Goal: Transaction & Acquisition: Purchase product/service

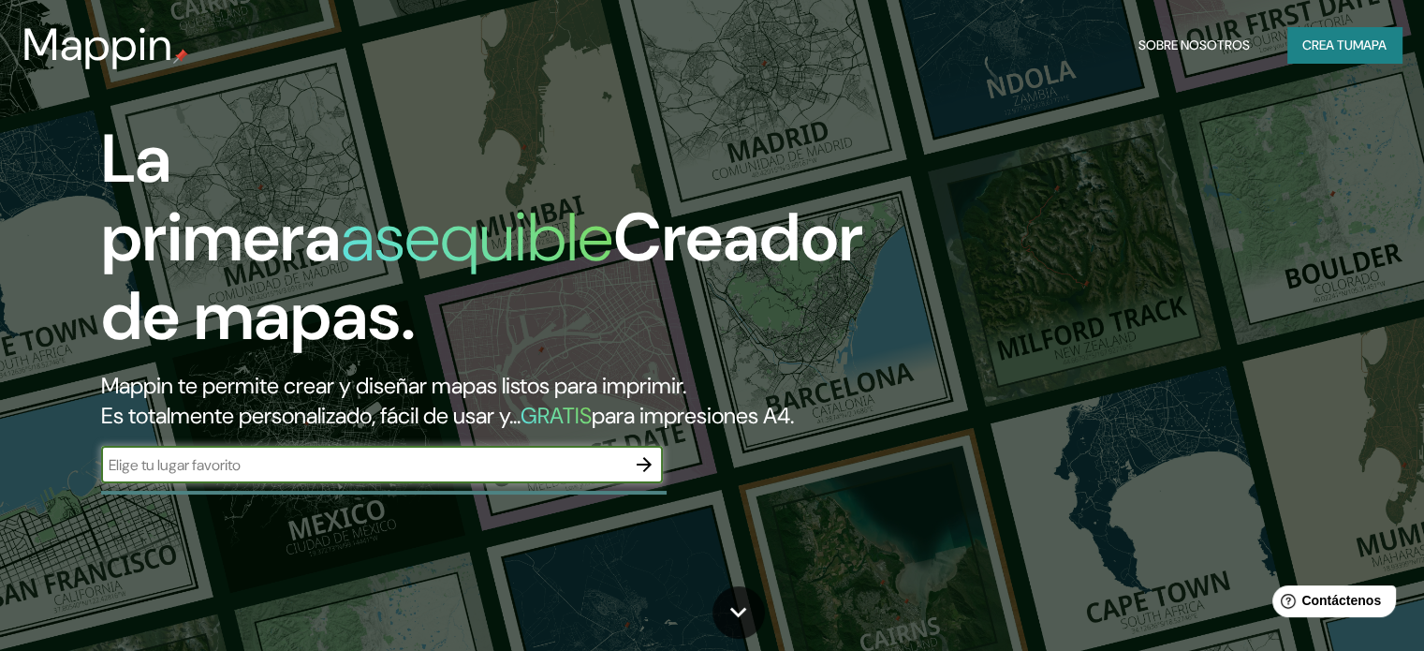
click at [588, 476] on input "text" at bounding box center [363, 465] width 524 height 22
click at [485, 476] on input "text" at bounding box center [363, 465] width 524 height 22
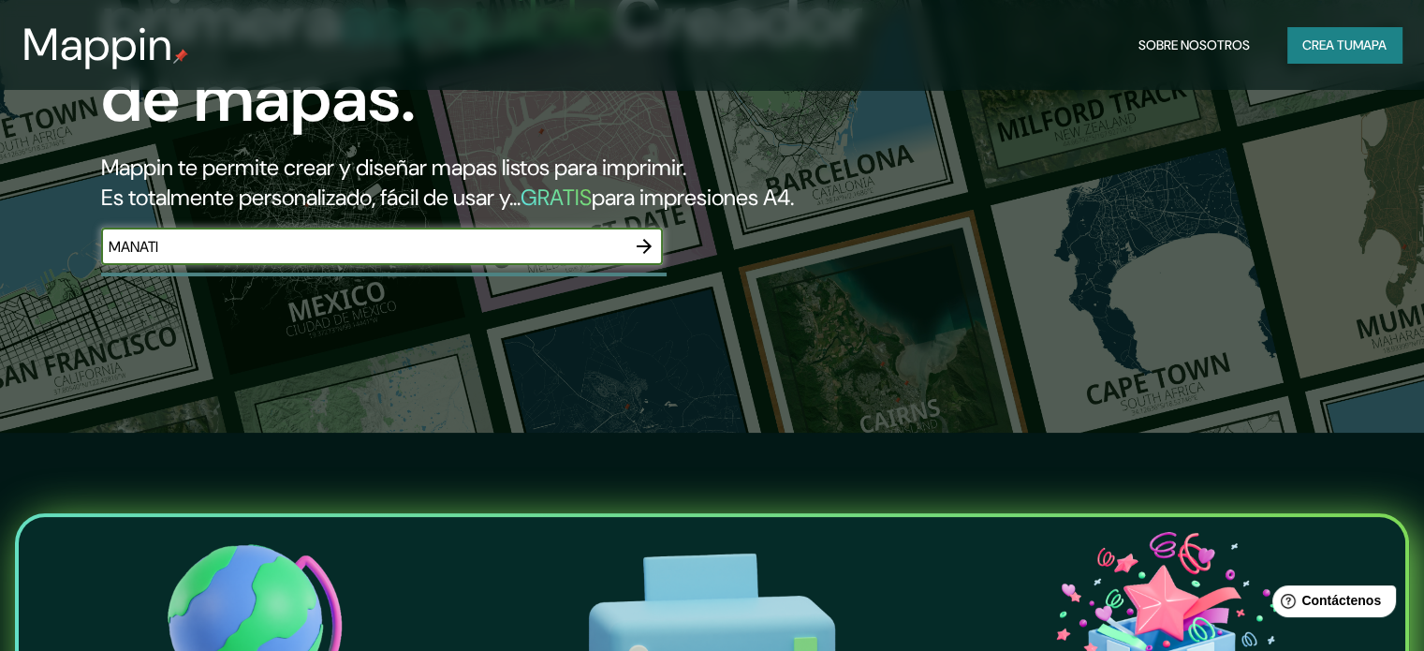
scroll to position [187, 0]
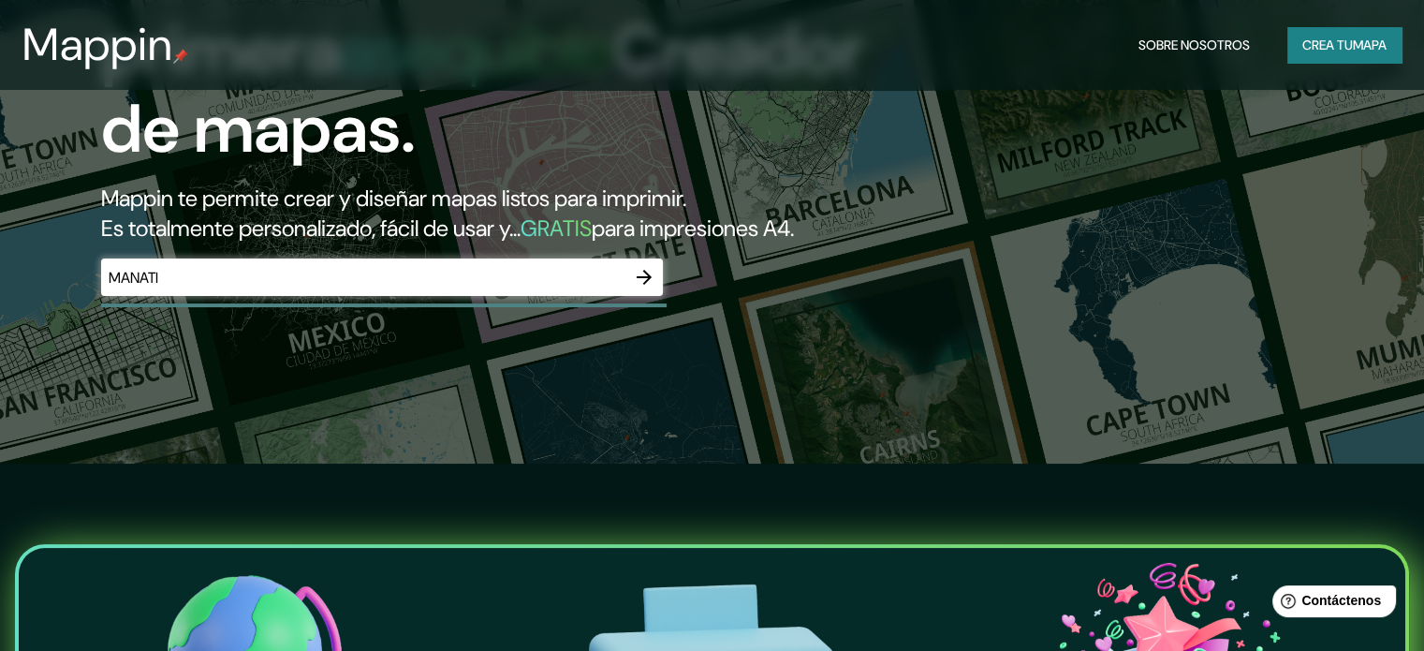
click at [479, 296] on div "MANATI ​" at bounding box center [382, 276] width 562 height 37
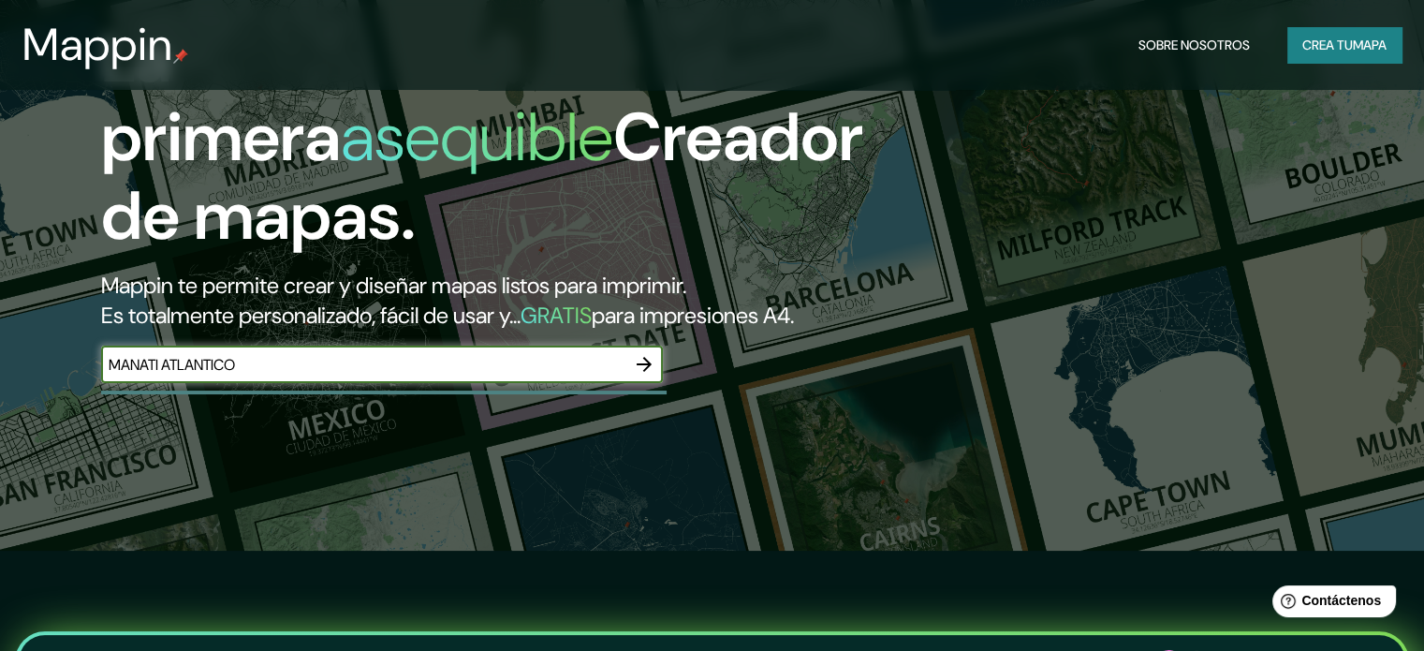
scroll to position [94, 0]
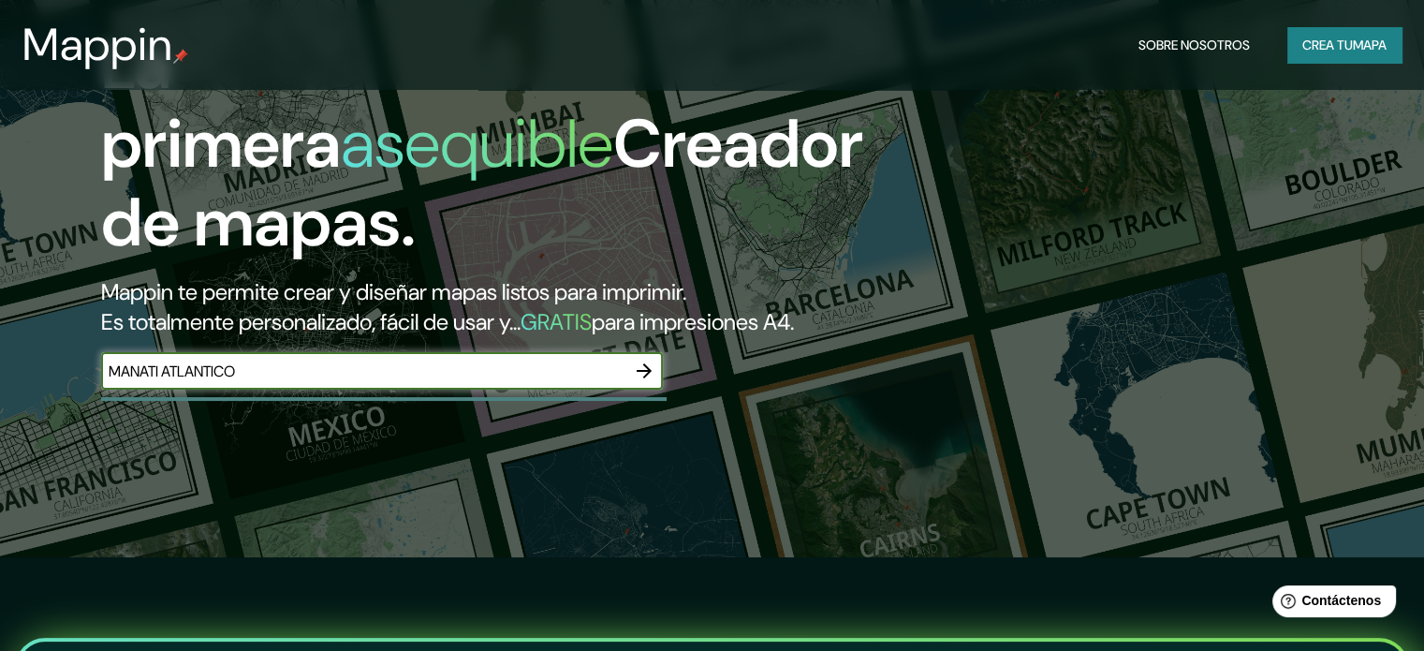
type input "MANATI ATLANTICO"
click at [652, 382] on icon "button" at bounding box center [644, 371] width 22 height 22
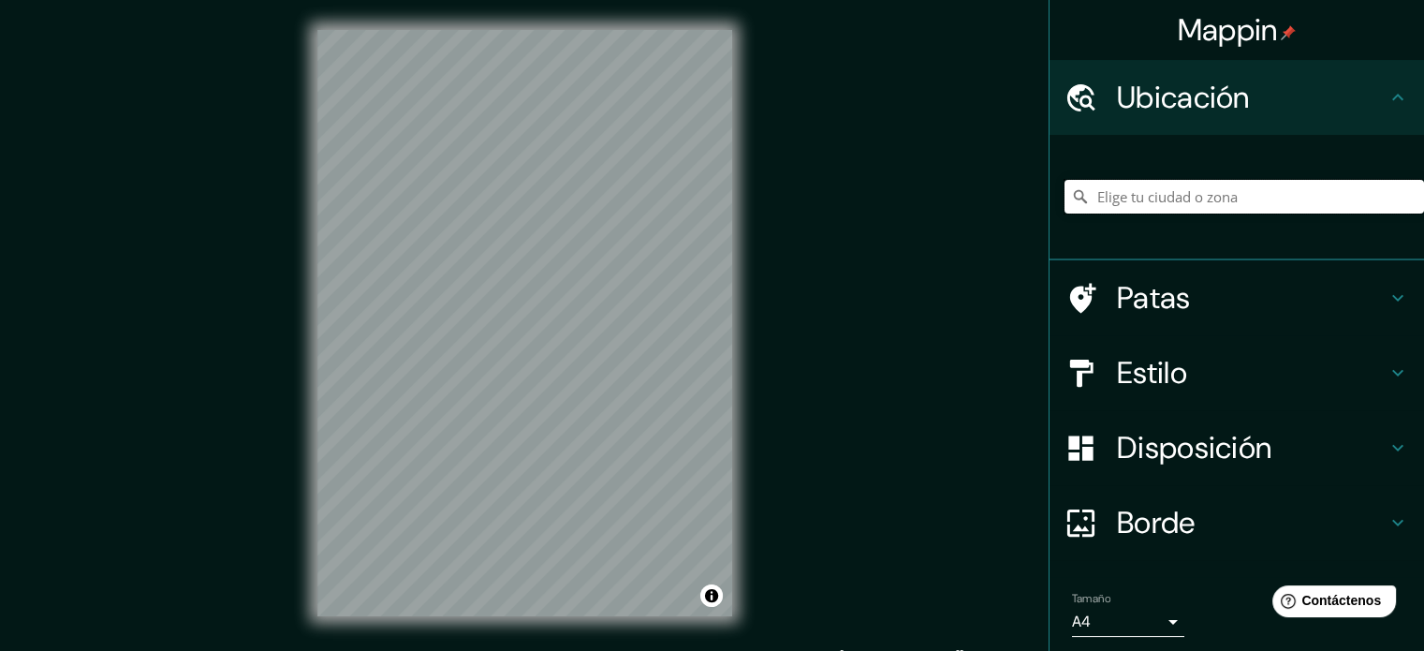
click at [1157, 189] on input "Elige tu ciudad o zona" at bounding box center [1245, 197] width 360 height 34
type input "Manatí, Atlántico, Colombia"
click at [1202, 381] on h4 "Estilo" at bounding box center [1252, 372] width 270 height 37
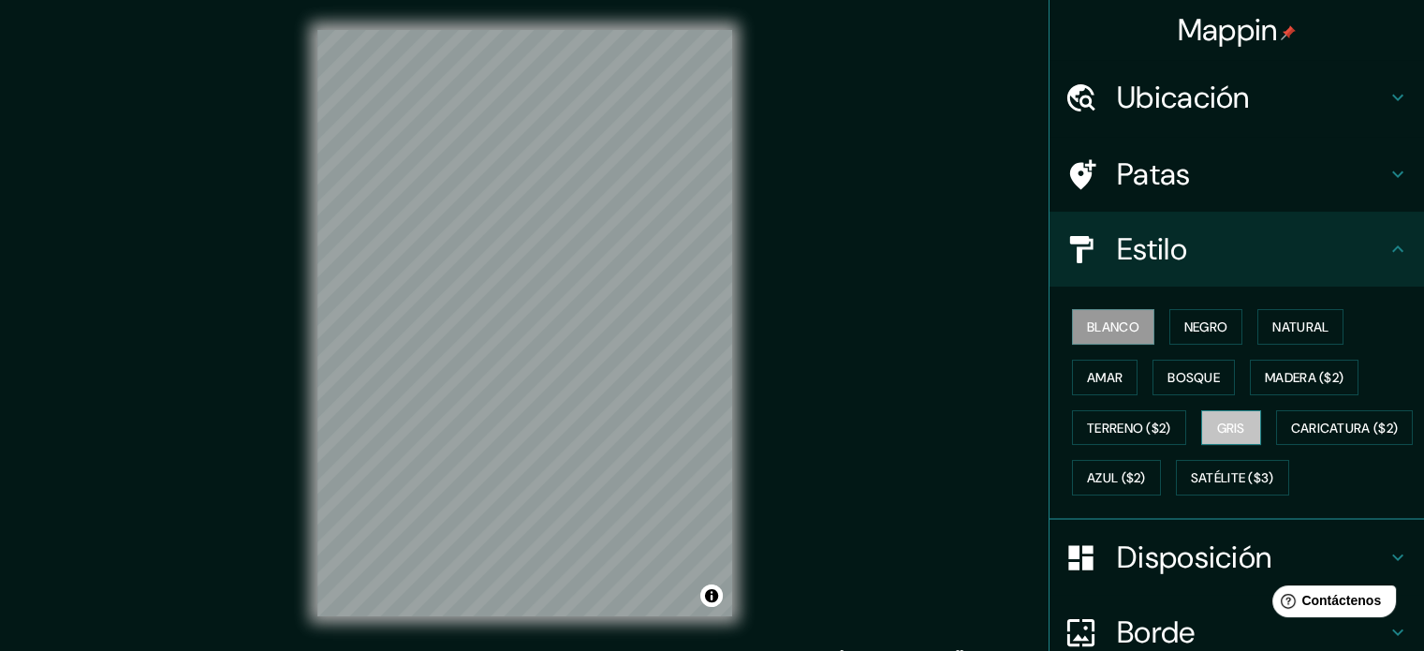
click at [1217, 423] on font "Gris" at bounding box center [1231, 427] width 28 height 17
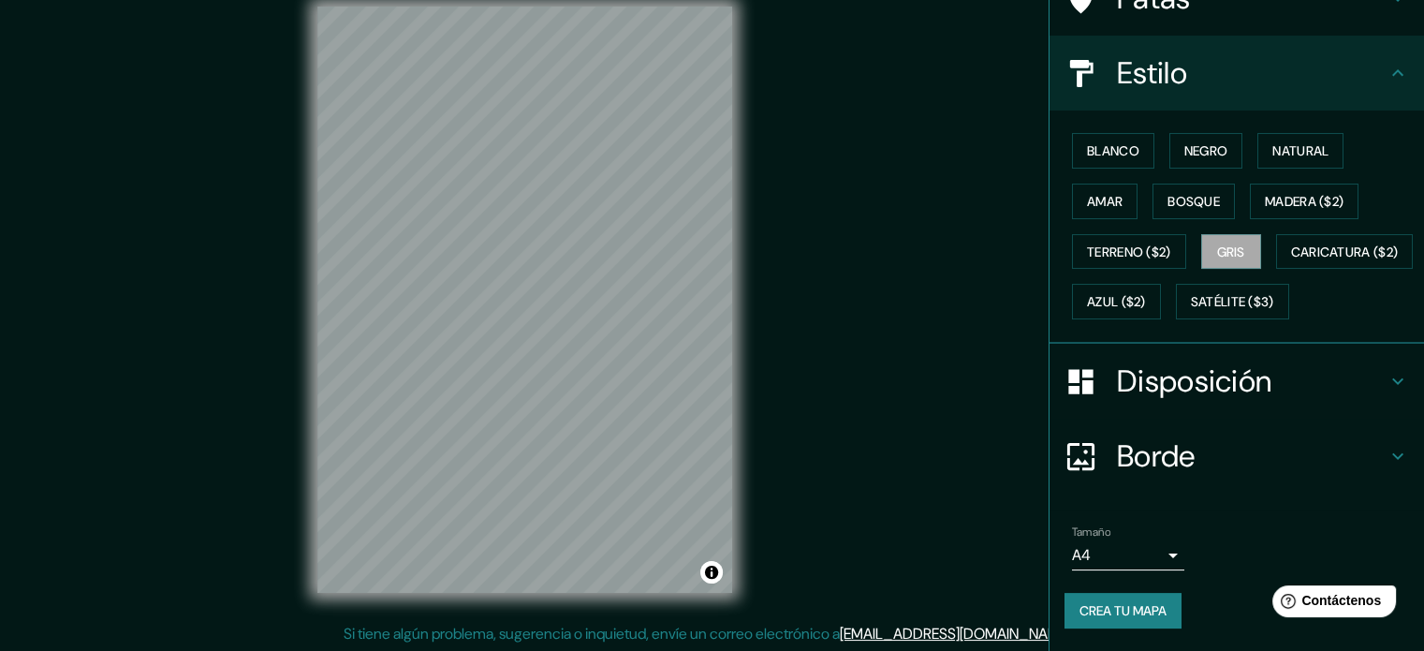
scroll to position [24, 0]
click at [1107, 612] on font "Crea tu mapa" at bounding box center [1123, 610] width 87 height 17
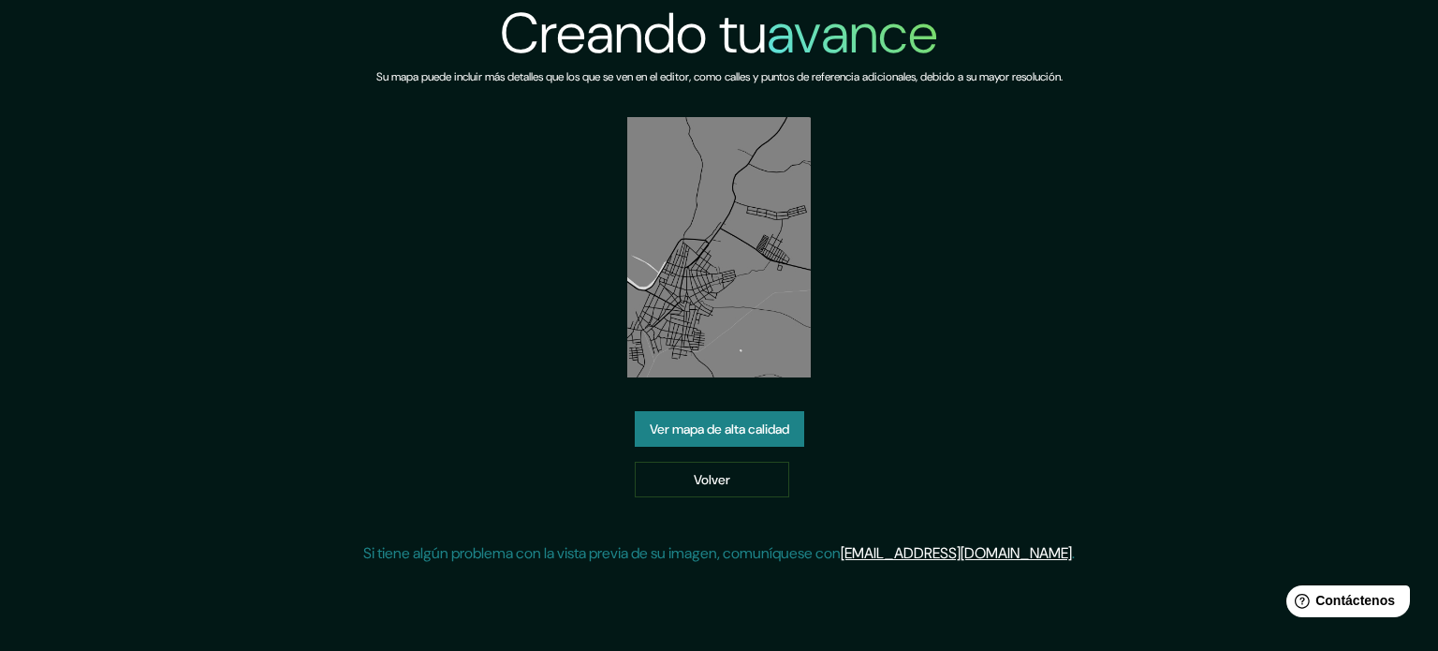
click at [674, 420] on font "Ver mapa de alta calidad" at bounding box center [720, 428] width 140 height 17
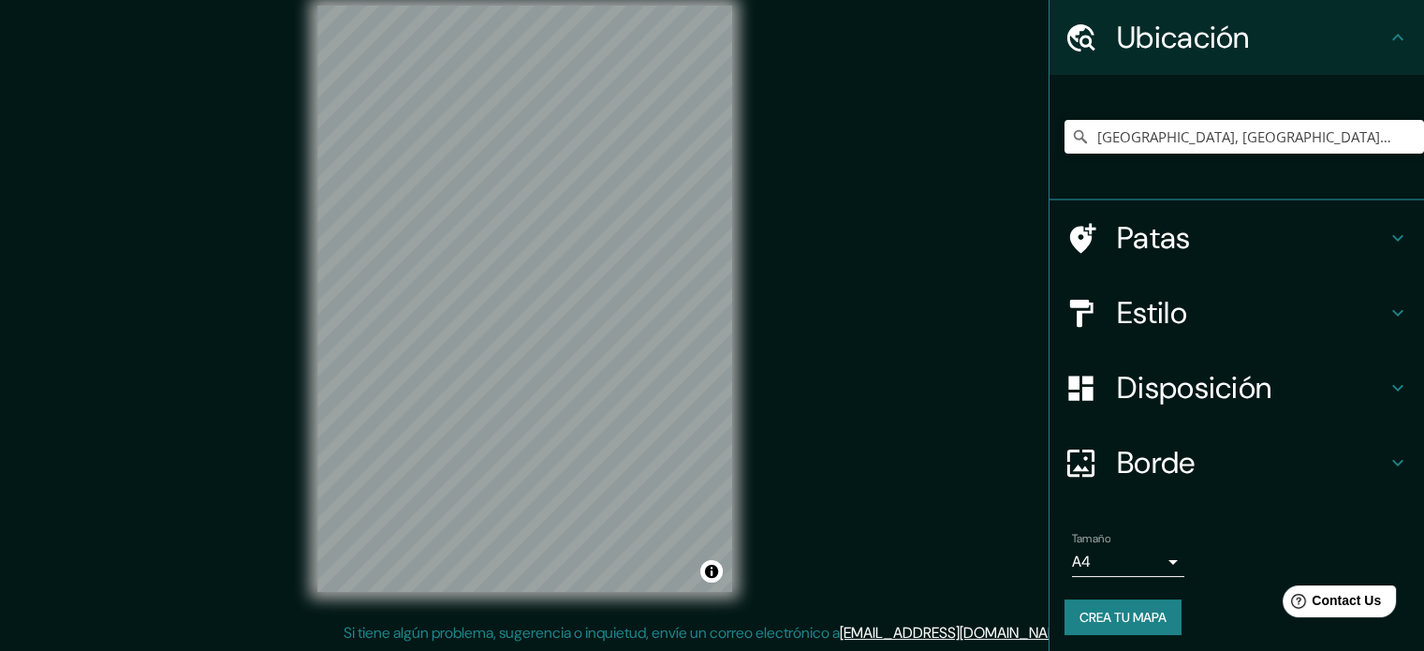
scroll to position [65, 0]
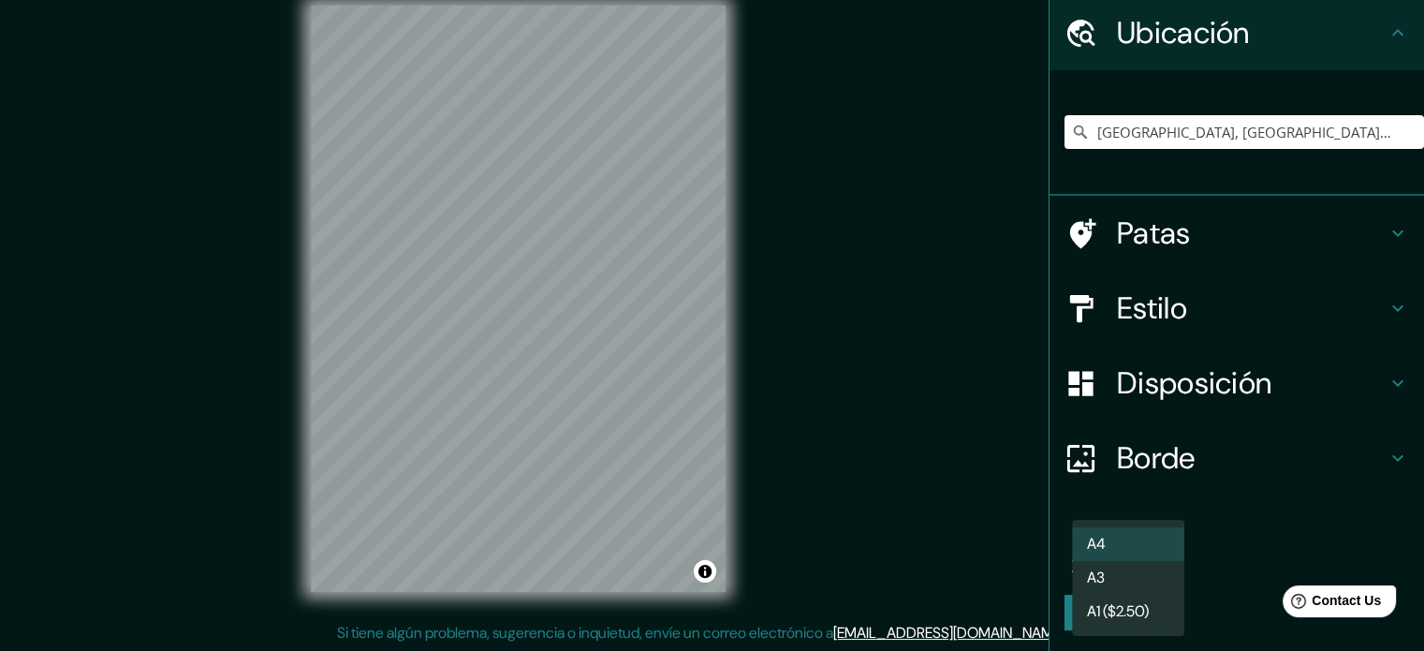
click at [1138, 561] on body "Mappin Ubicación Manatí, Atlántico, Colombia Patas Estilo Disposición Borde Eli…" at bounding box center [712, 301] width 1424 height 651
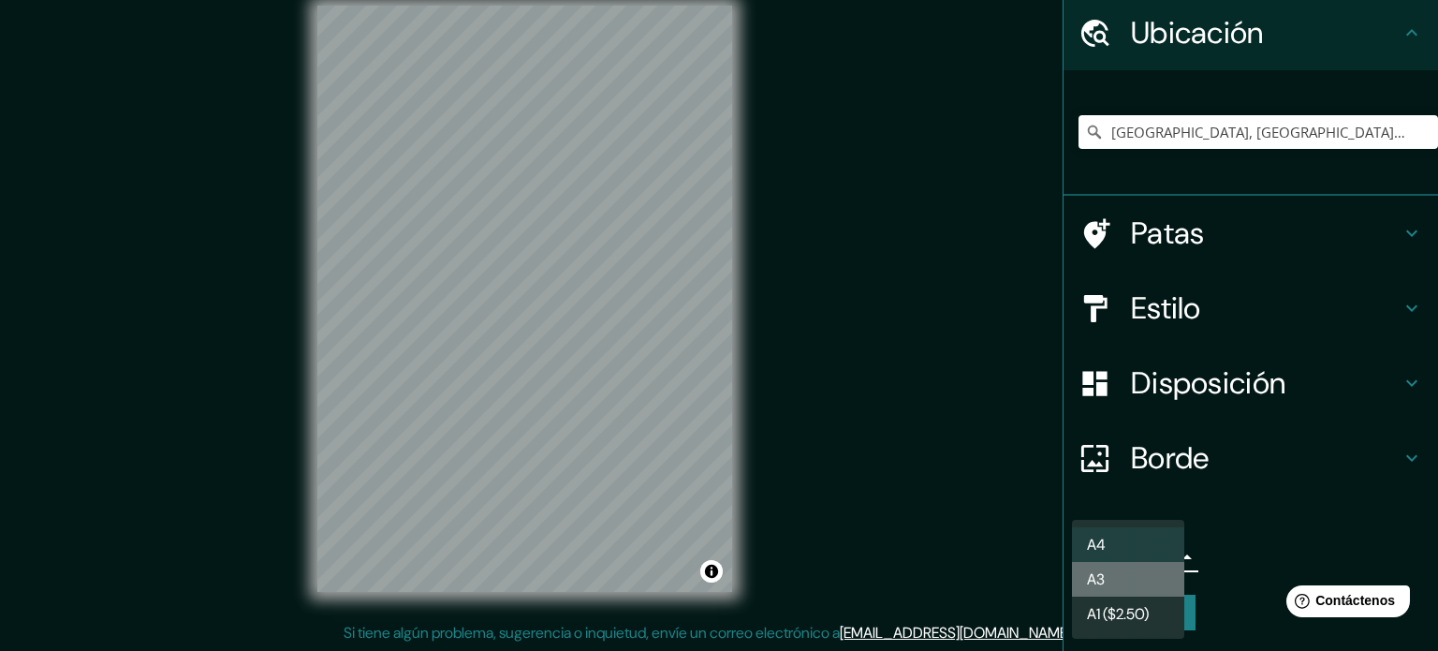
click at [1125, 589] on li "A3" at bounding box center [1128, 579] width 112 height 35
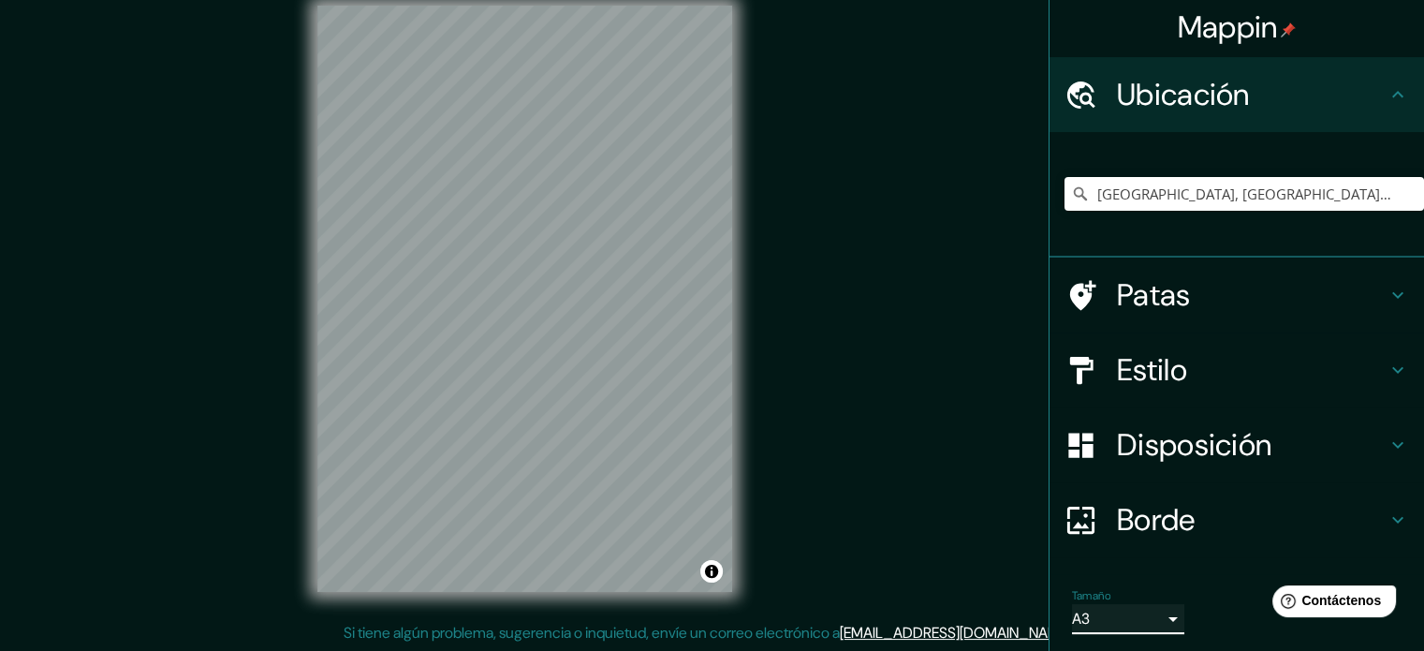
scroll to position [0, 0]
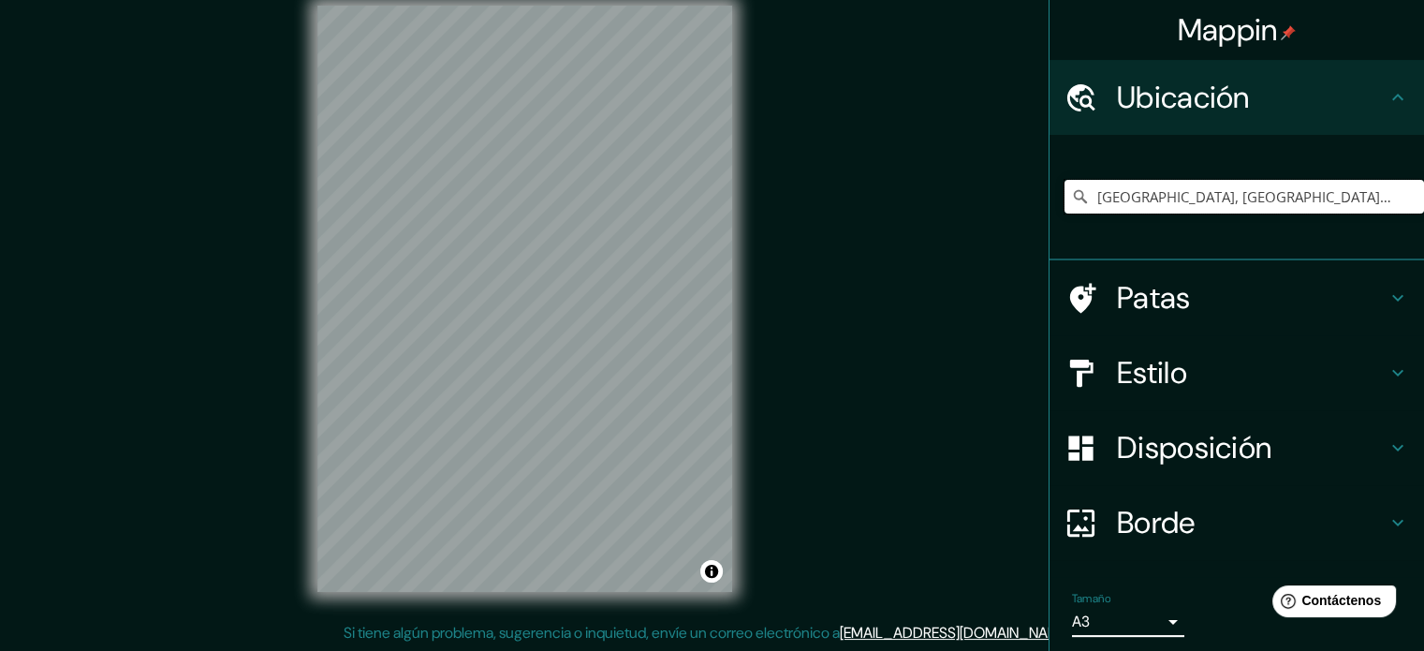
click at [1288, 206] on input "Manatí, Atlántico, Colombia" at bounding box center [1245, 197] width 360 height 34
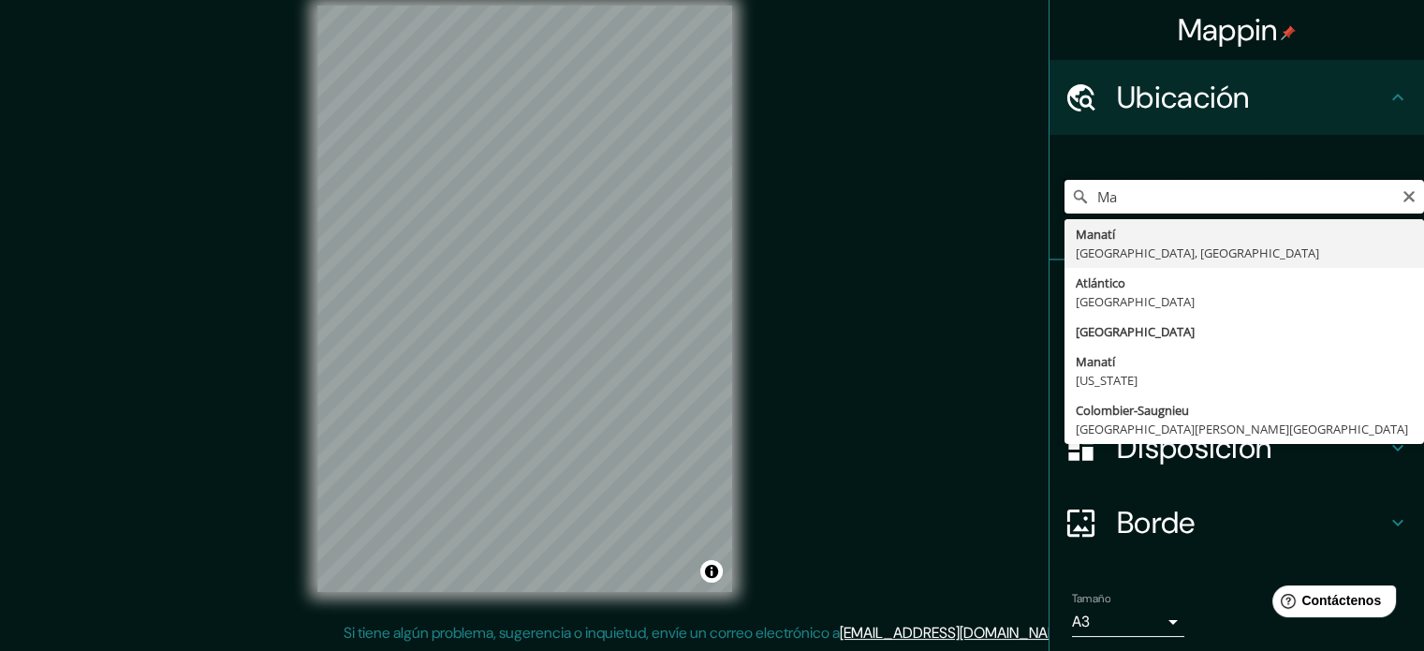
type input "M"
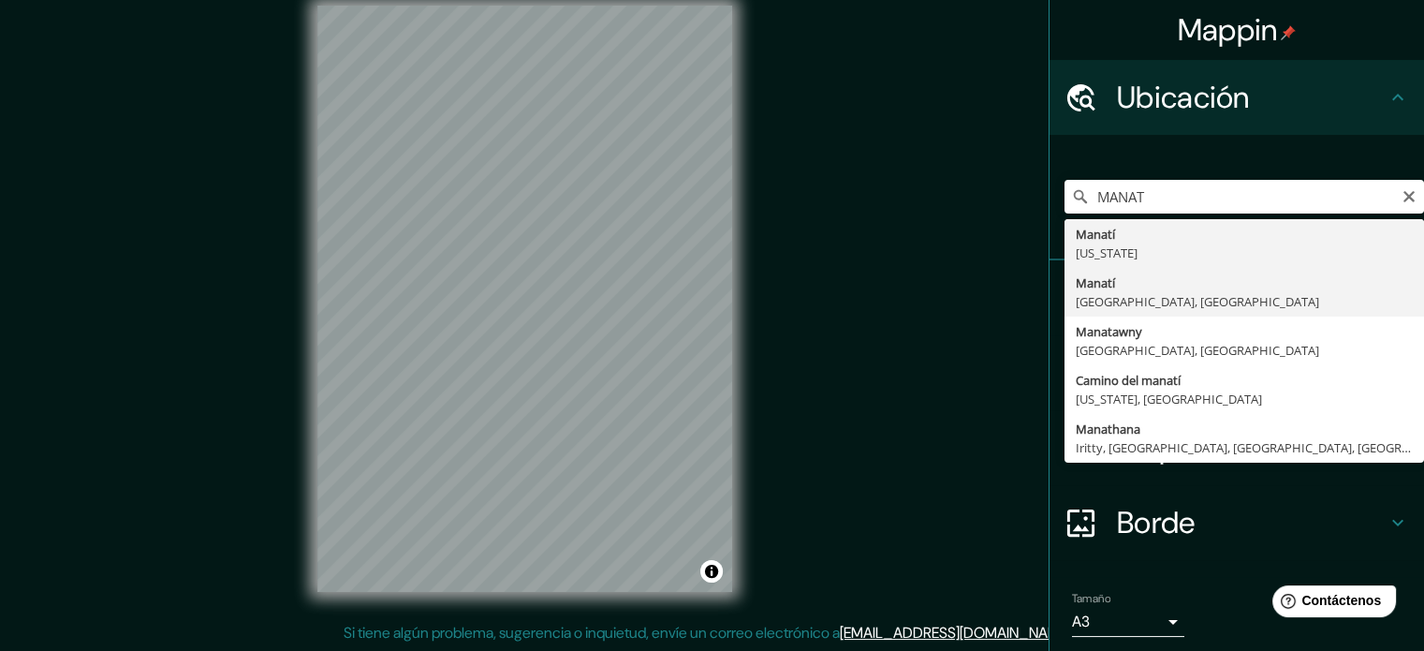
type input "Manatí, Atlántico, Colombia"
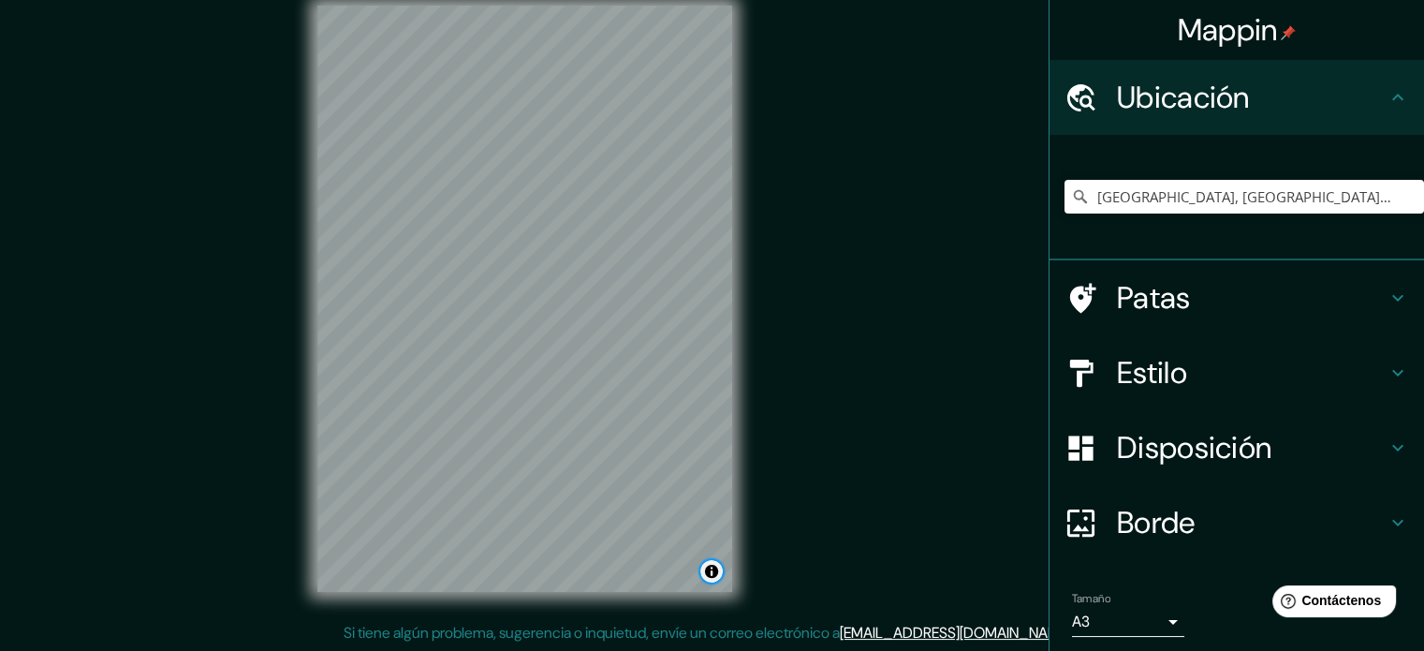
click at [712, 572] on button "Activar o desactivar atribución" at bounding box center [711, 571] width 22 height 22
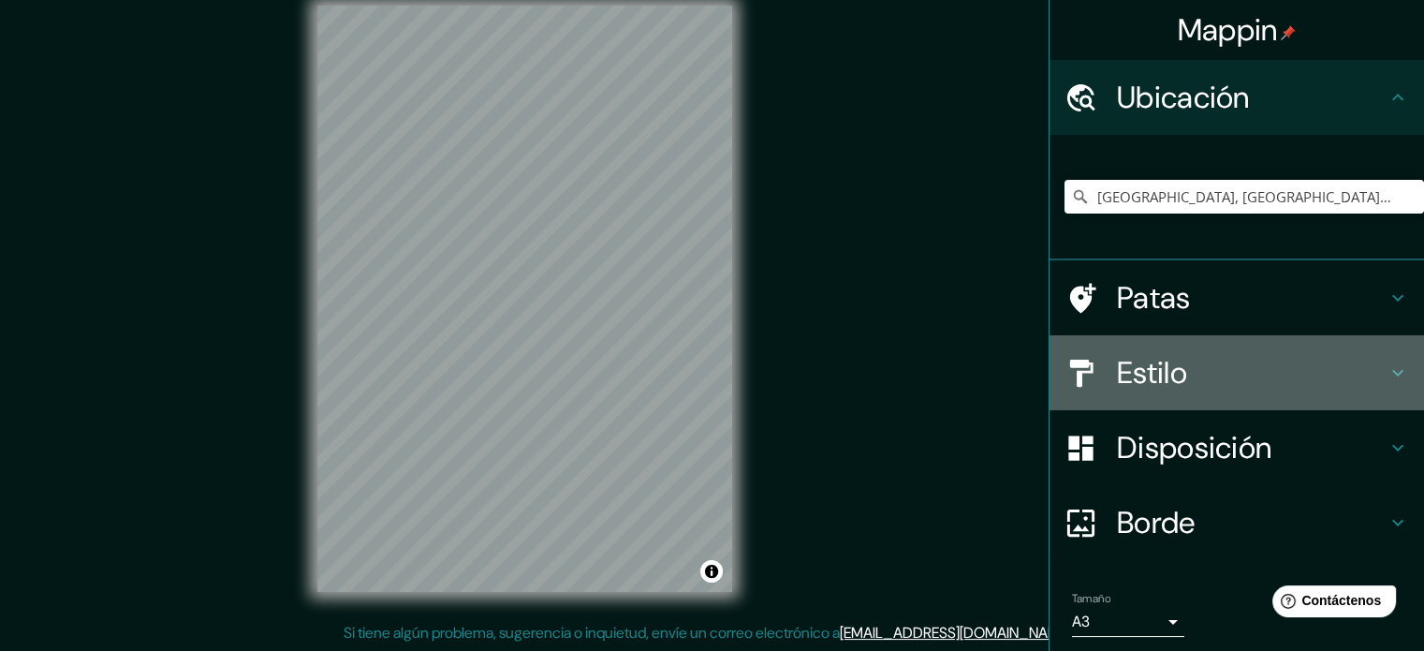
click at [1179, 354] on h4 "Estilo" at bounding box center [1252, 372] width 270 height 37
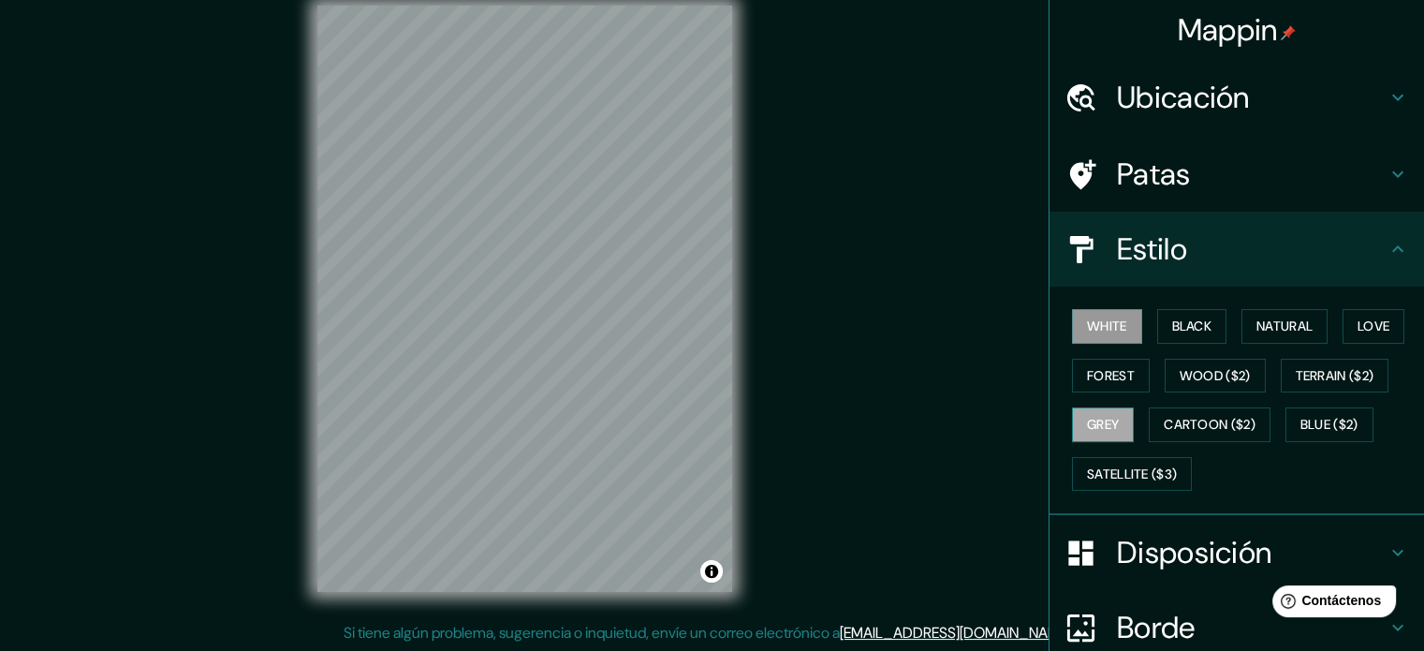
click at [1081, 415] on button "Grey" at bounding box center [1103, 424] width 62 height 35
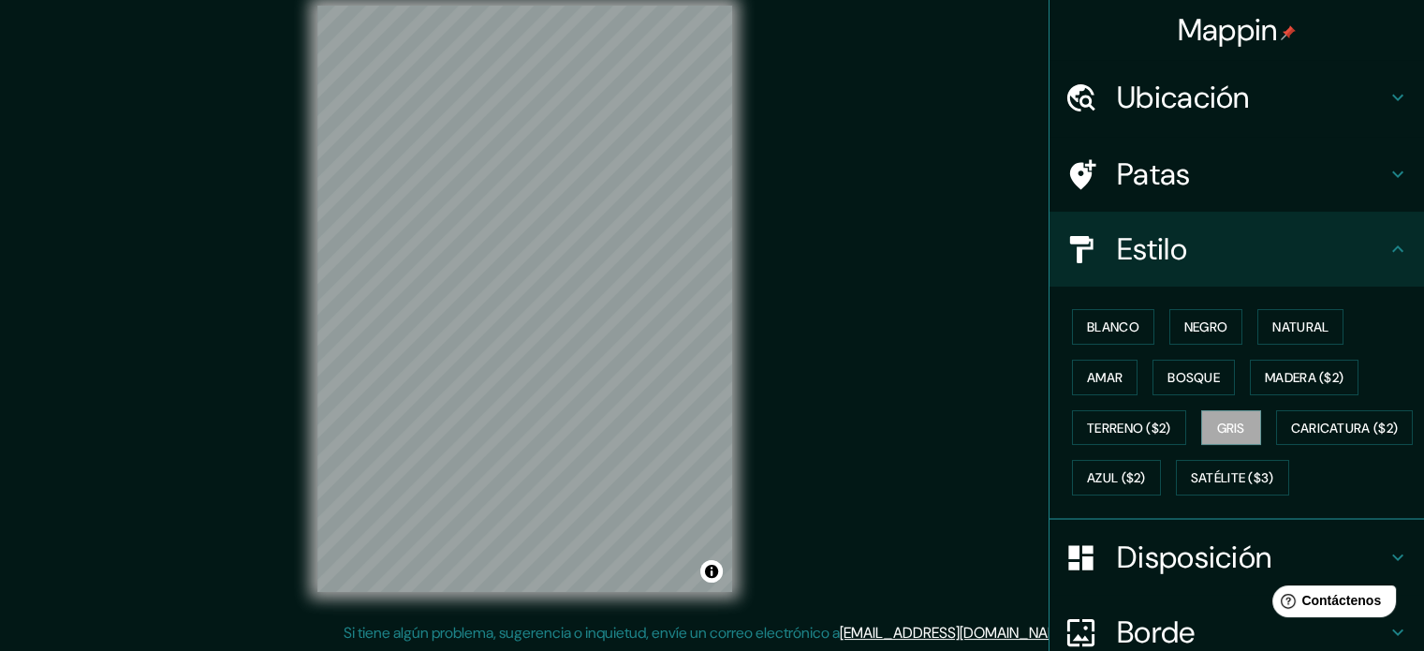
click at [543, 632] on div "Mappin Ubicación Manatí, Atlántico, Colombia Patas Estilo Blanco Negro Natural …" at bounding box center [712, 314] width 1424 height 676
